Goal: Transaction & Acquisition: Purchase product/service

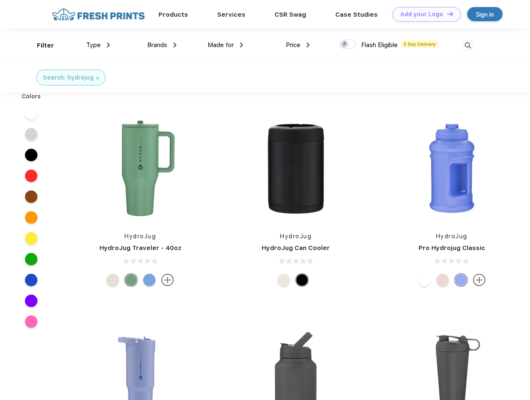
click at [424, 14] on link "Add your Logo Design Tool" at bounding box center [427, 14] width 69 height 15
click at [0, 0] on div "Design Tool" at bounding box center [0, 0] width 0 height 0
click at [447, 14] on link "Add your Logo Design Tool" at bounding box center [427, 14] width 69 height 15
click at [40, 45] on div "Filter" at bounding box center [45, 46] width 17 height 10
click at [98, 45] on span "Type" at bounding box center [93, 44] width 15 height 7
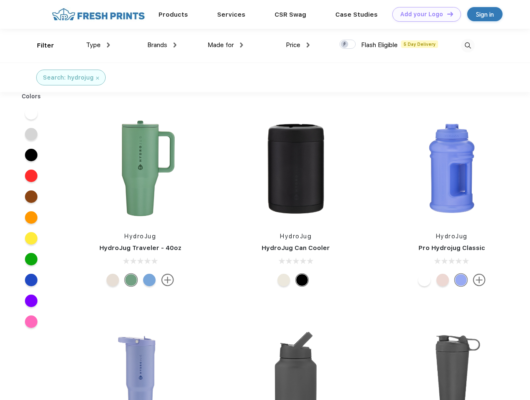
click at [162, 45] on span "Brands" at bounding box center [157, 44] width 20 height 7
click at [226, 45] on span "Made for" at bounding box center [221, 44] width 26 height 7
click at [298, 45] on span "Price" at bounding box center [293, 44] width 15 height 7
click at [348, 45] on div at bounding box center [348, 44] width 16 height 9
click at [345, 45] on input "checkbox" at bounding box center [342, 41] width 5 height 5
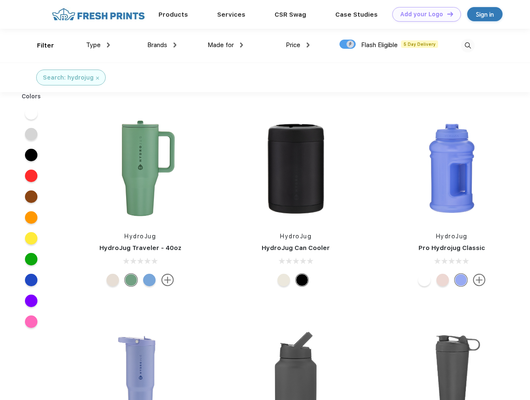
click at [468, 45] on img at bounding box center [468, 46] width 14 height 14
